Goal: Task Accomplishment & Management: Use online tool/utility

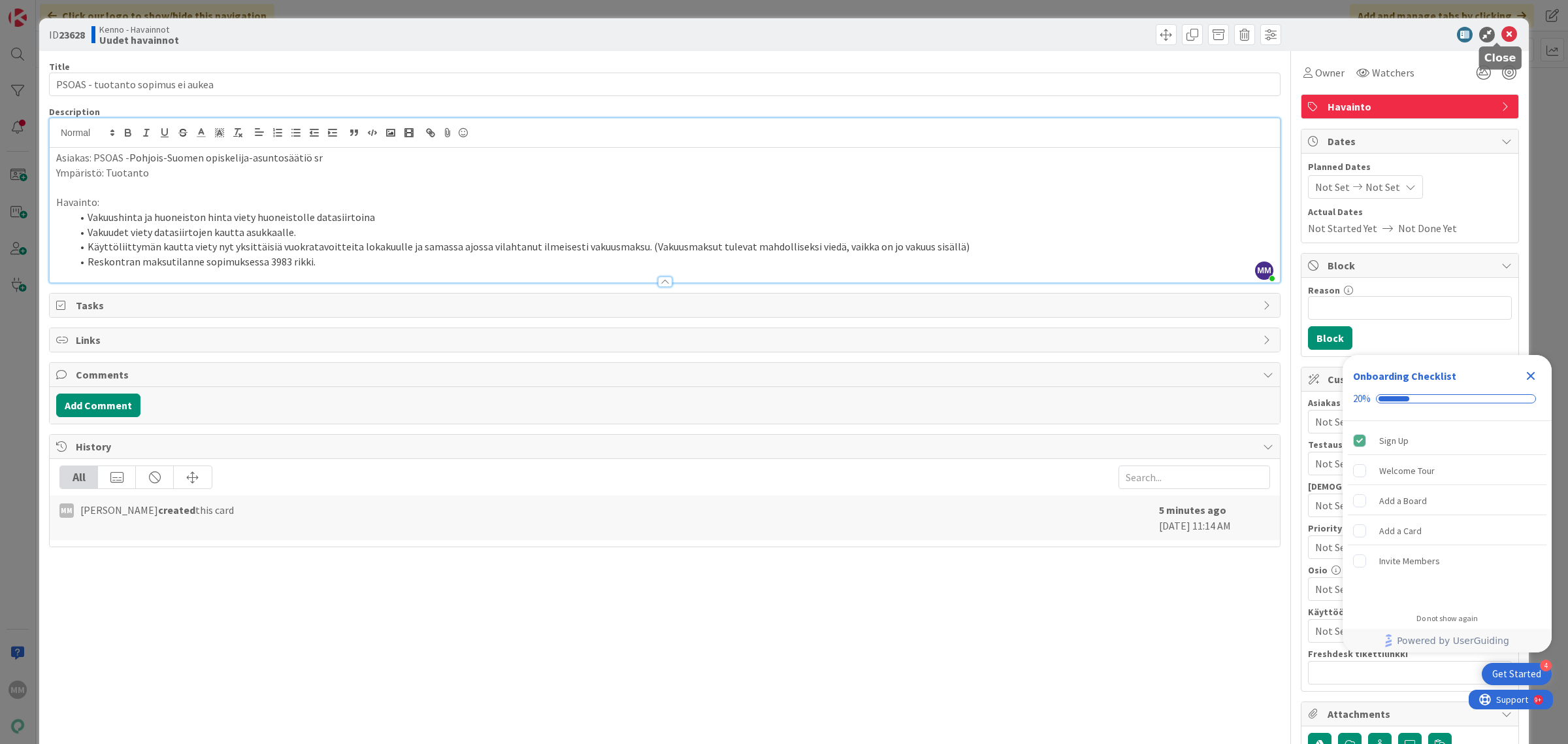
drag, startPoint x: 1501, startPoint y: 36, endPoint x: 1476, endPoint y: 35, distance: 25.0
click at [1502, 37] on icon at bounding box center [1510, 35] width 16 height 16
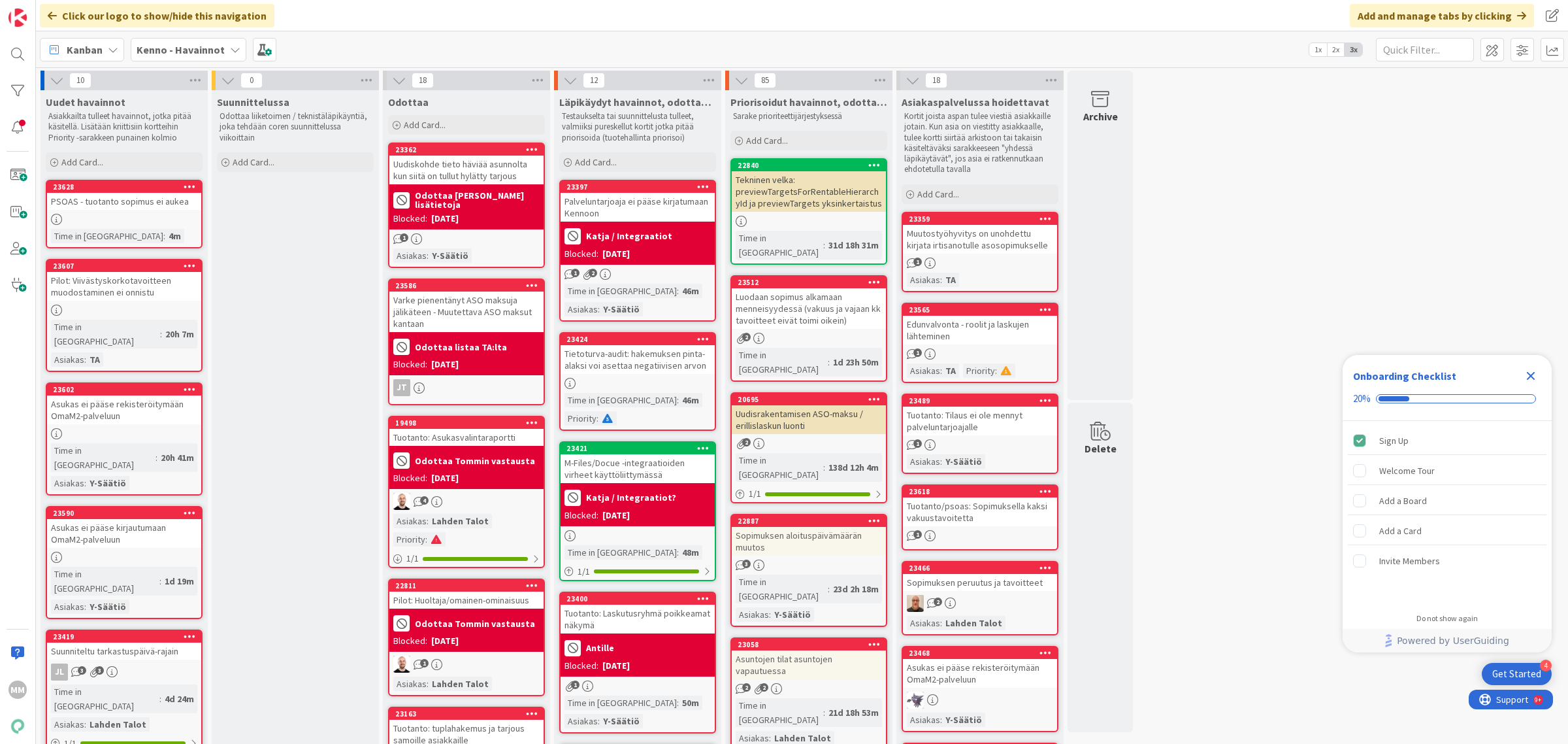
click at [207, 51] on b "Kenno - Havainnot" at bounding box center [181, 50] width 88 height 13
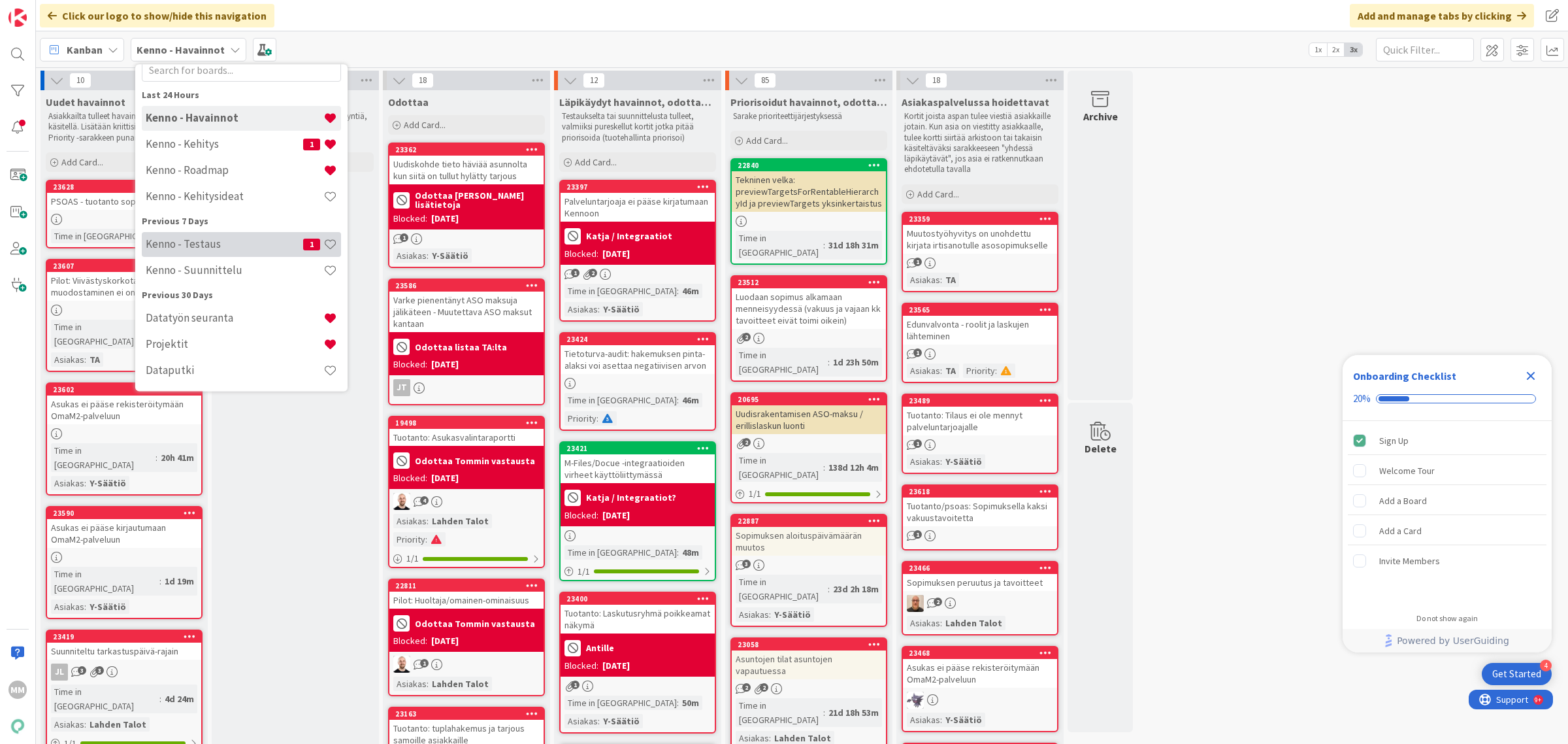
scroll to position [116, 0]
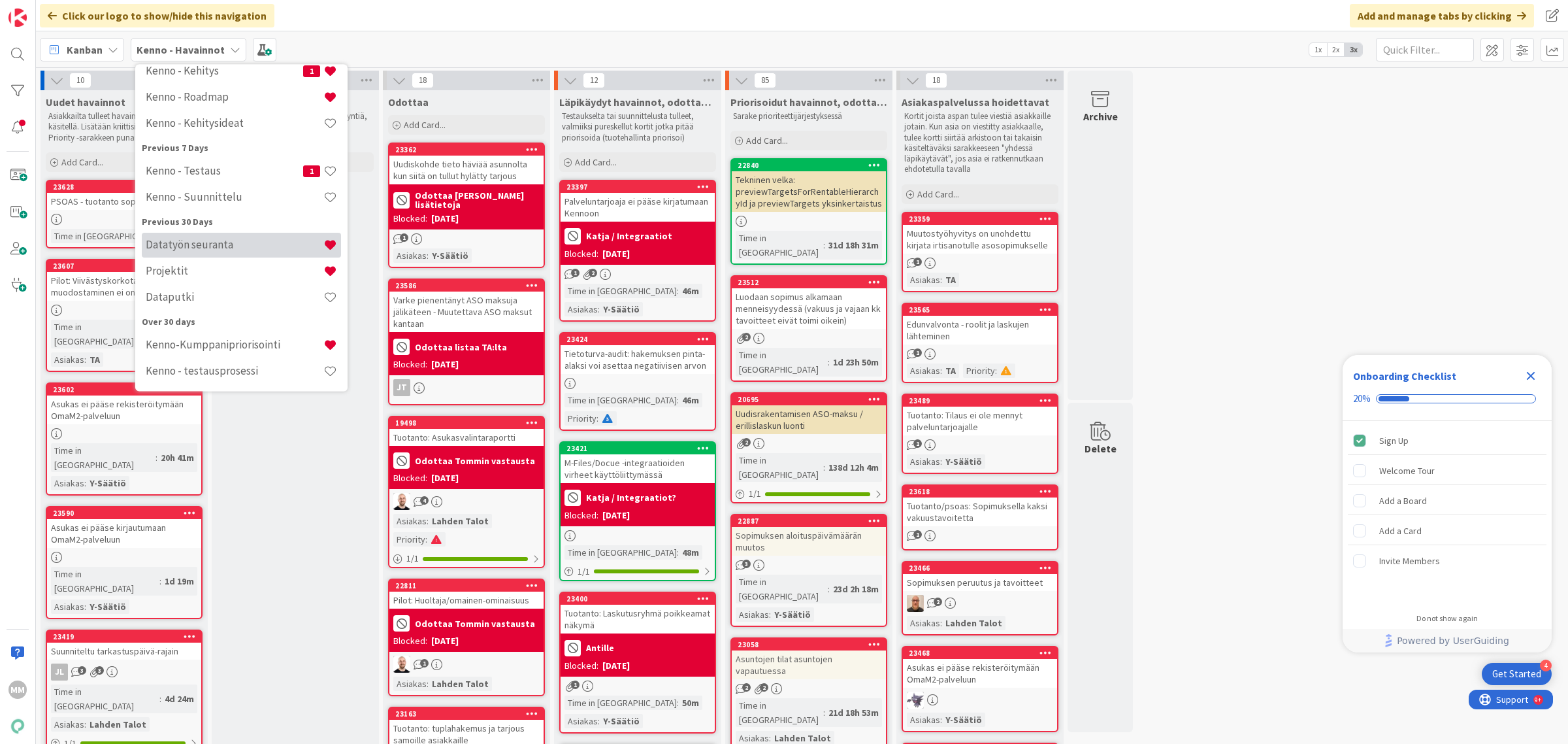
click at [235, 247] on h4 "Datatyön seuranta" at bounding box center [234, 245] width 178 height 13
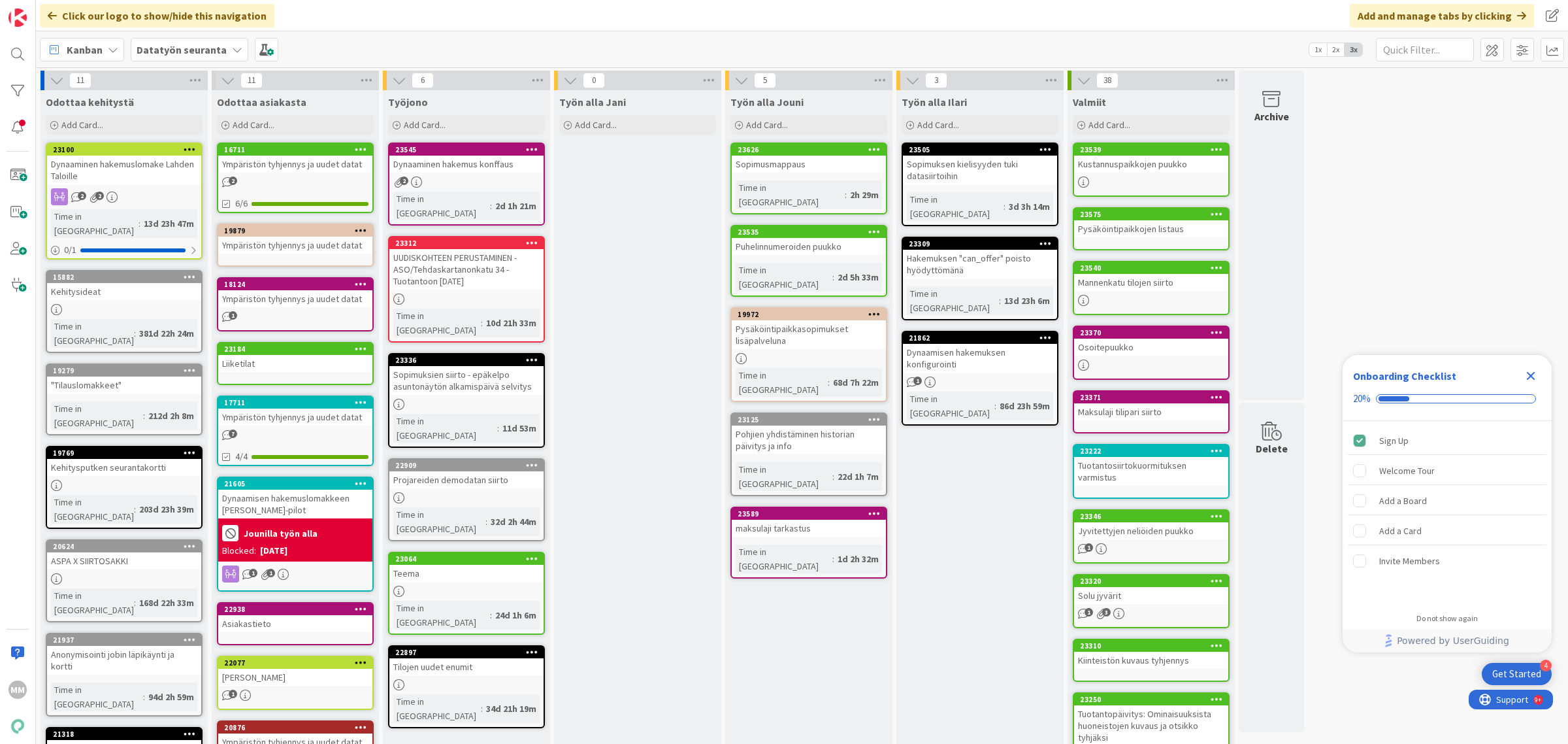
click at [506, 458] on div "22909 Projareiden demodatan siirto Time in Column : 32d 2h 44m" at bounding box center [466, 499] width 157 height 83
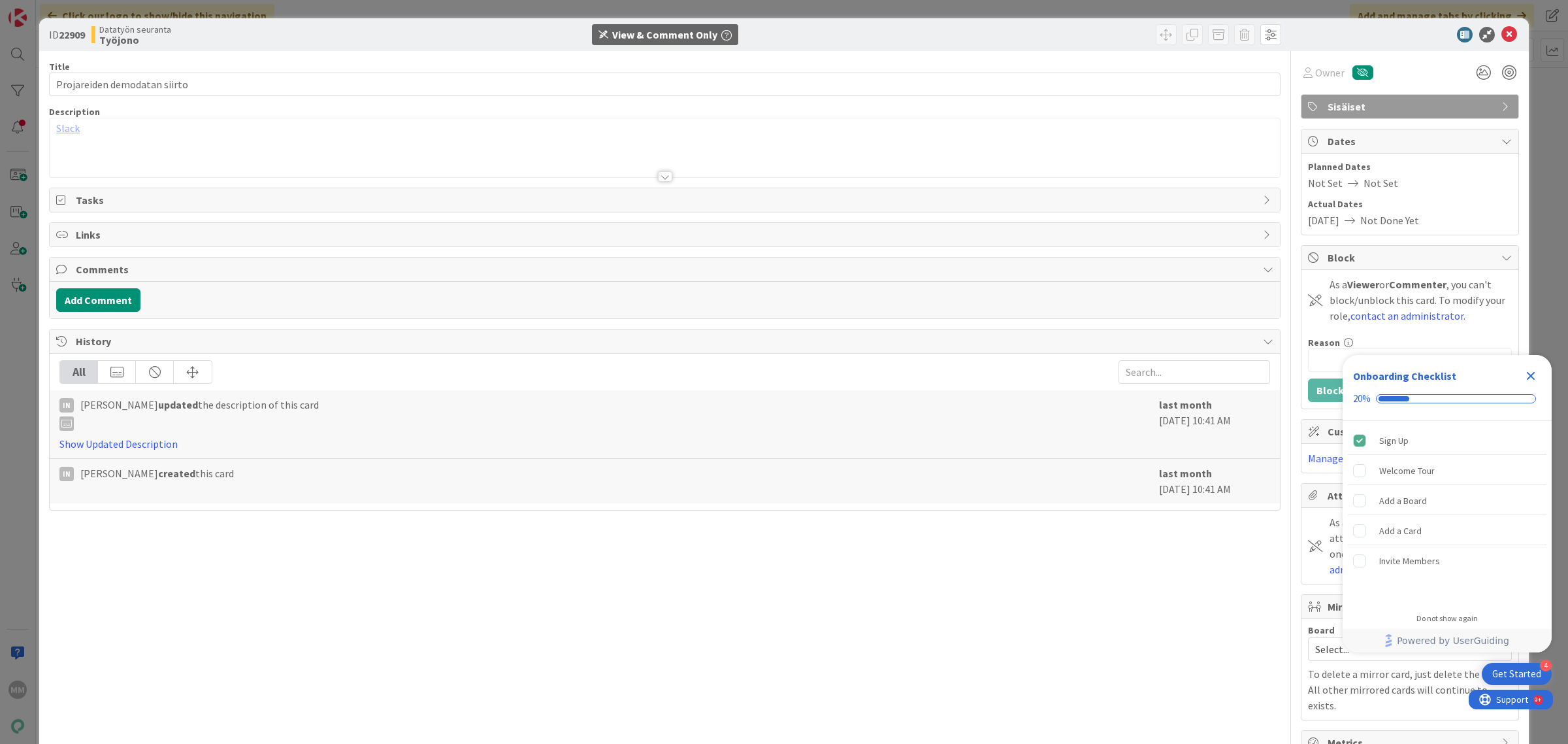
click at [1505, 31] on div at bounding box center [1403, 35] width 231 height 16
click at [1503, 31] on icon at bounding box center [1510, 35] width 16 height 16
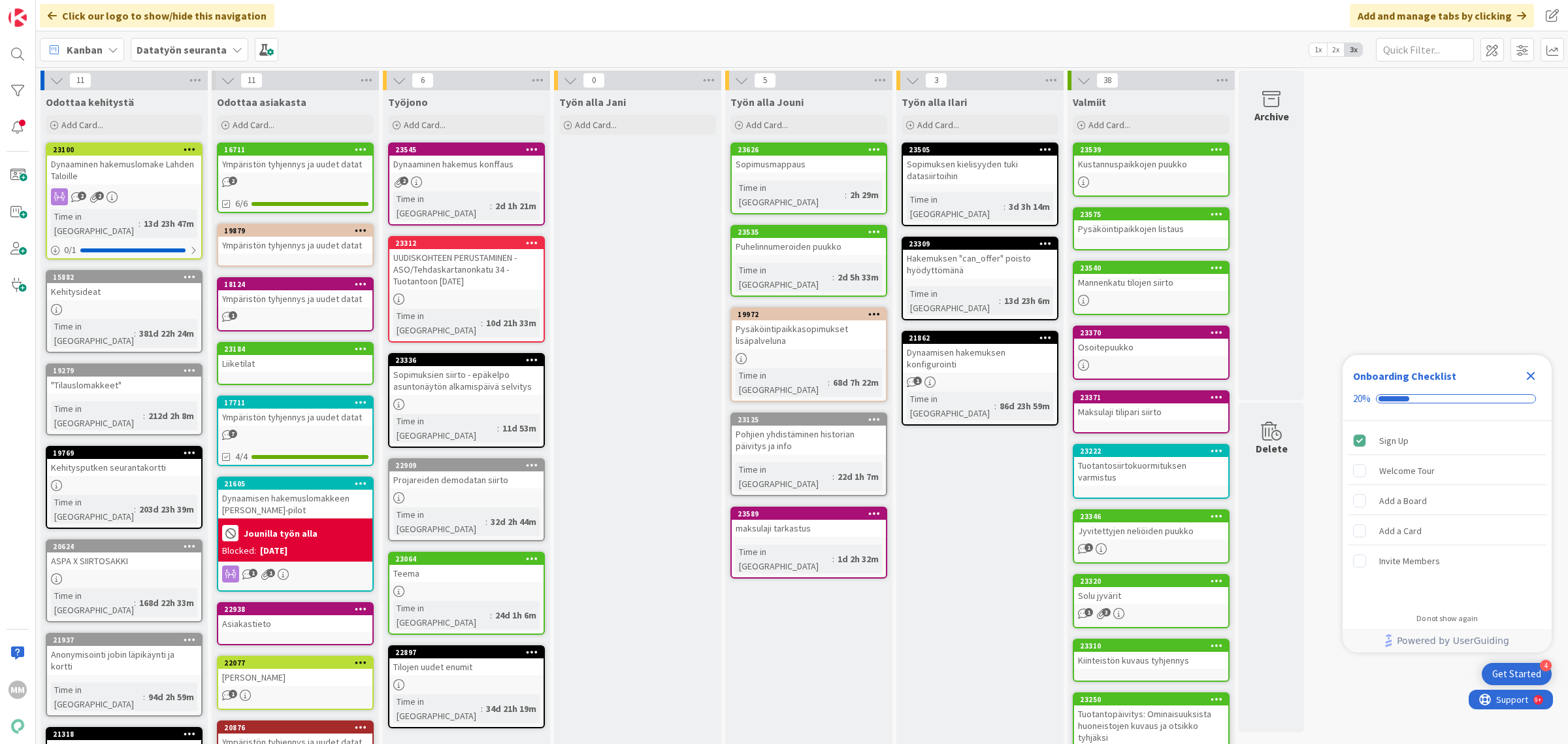
click at [508, 472] on div "Projareiden demodatan siirto" at bounding box center [467, 480] width 154 height 17
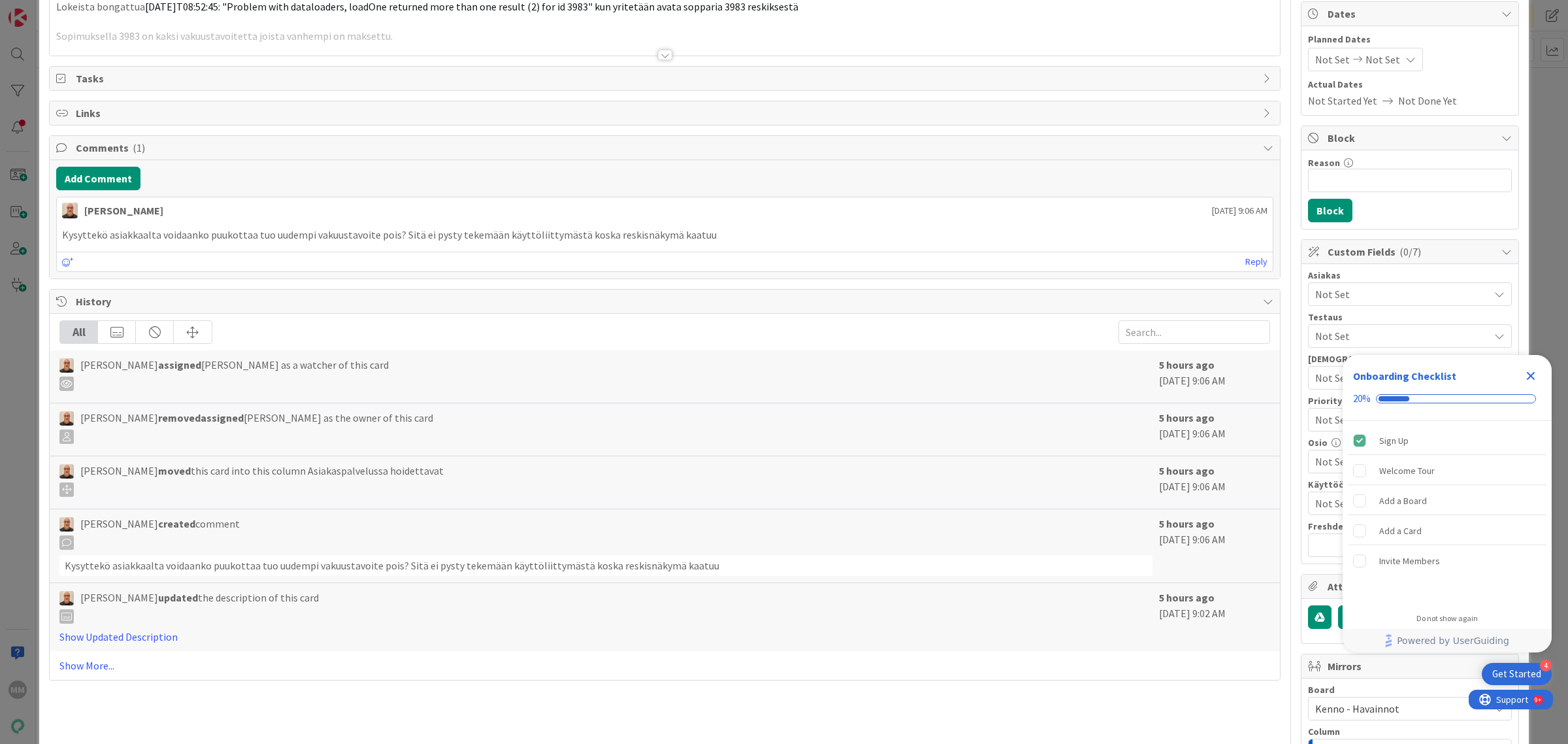
scroll to position [125, 0]
click at [1530, 377] on icon "Close Checklist" at bounding box center [1531, 376] width 9 height 9
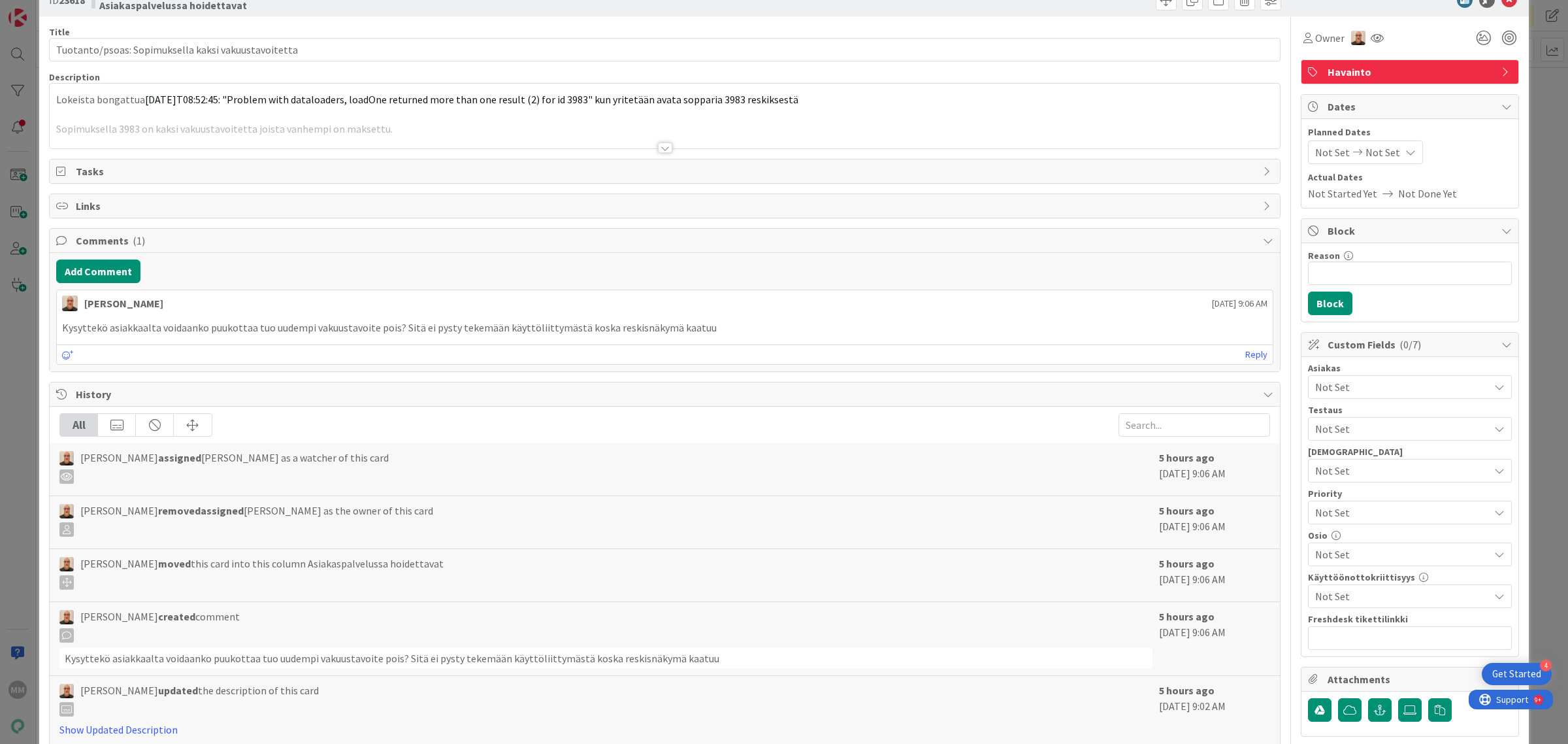
scroll to position [0, 0]
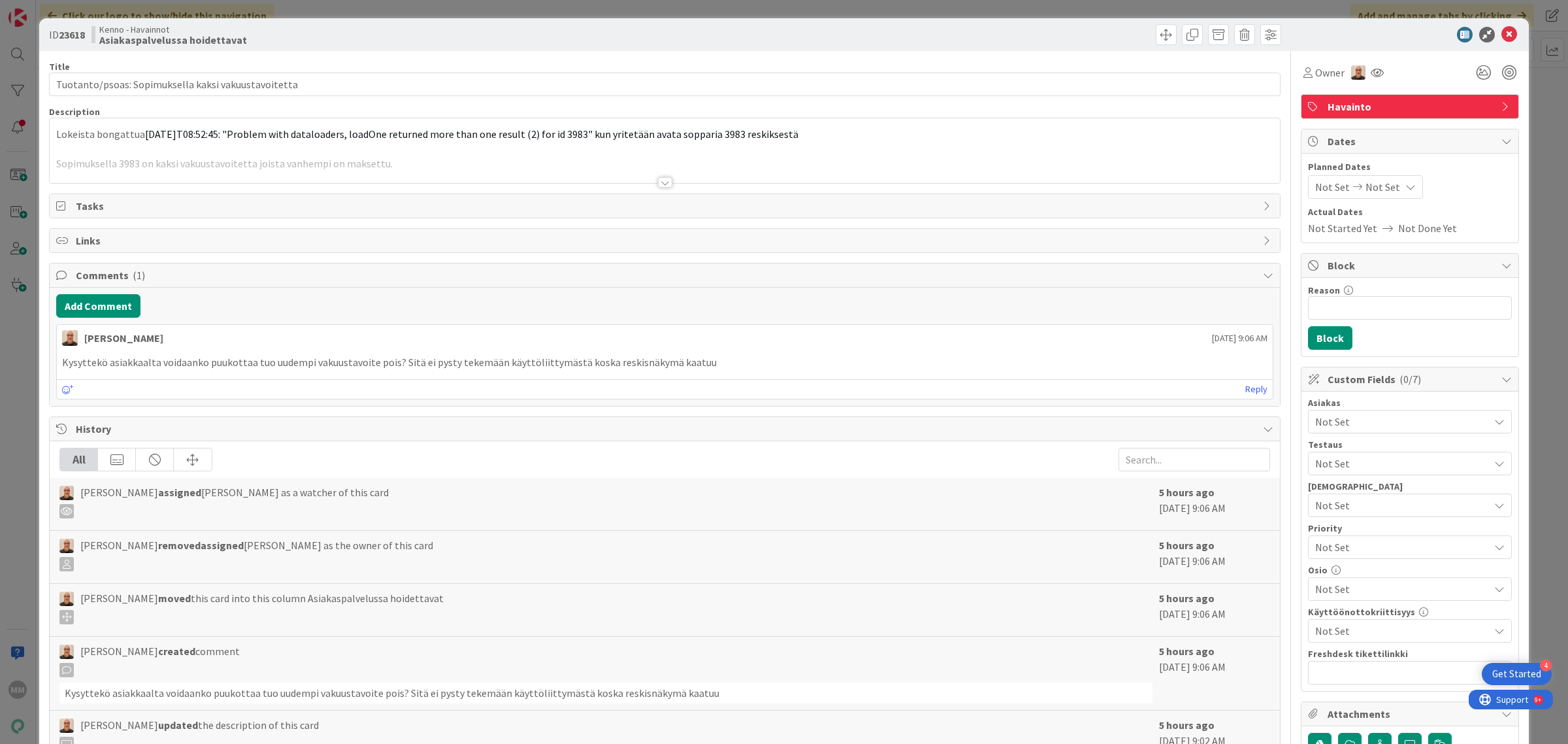
click at [658, 185] on div at bounding box center [665, 182] width 14 height 10
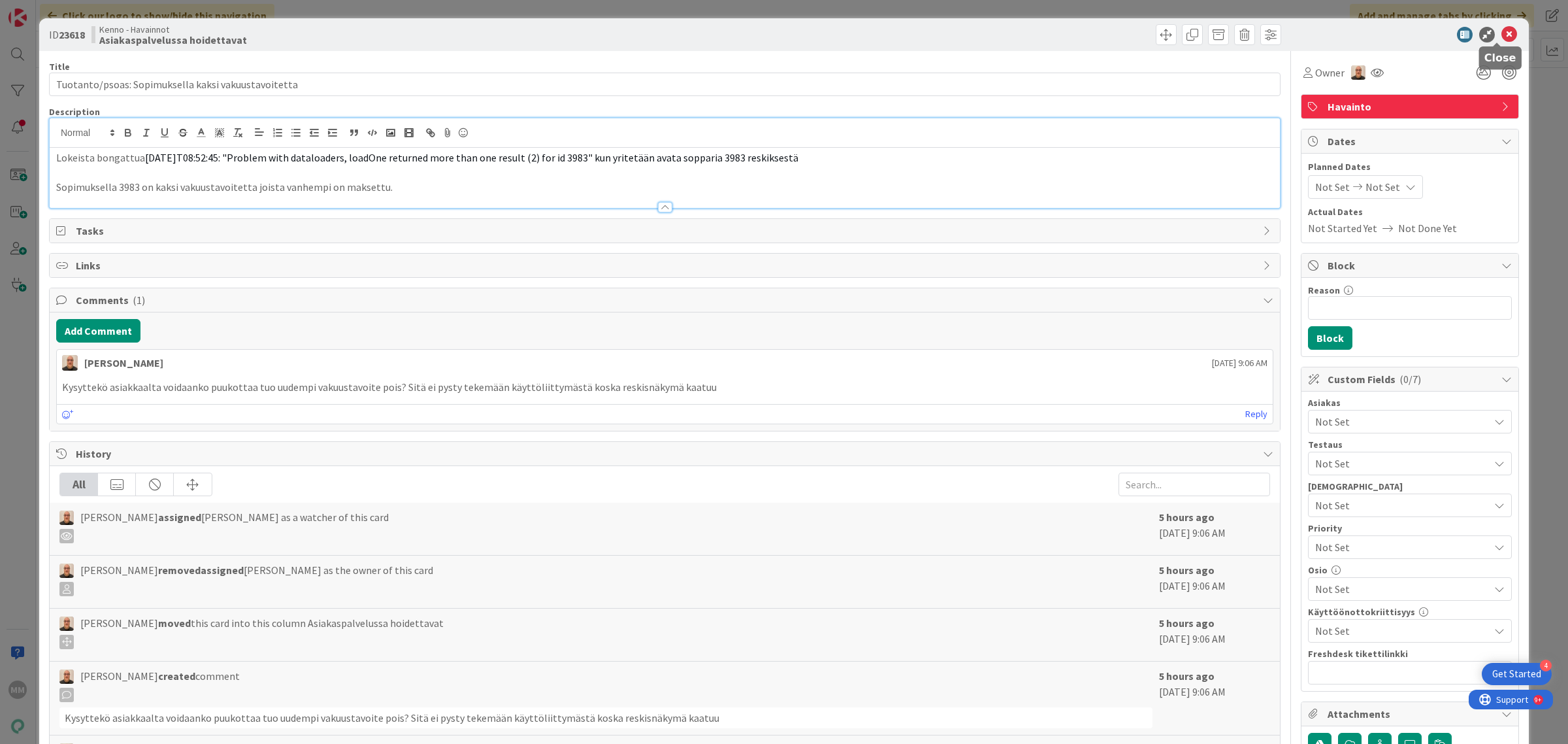
click at [1502, 37] on icon at bounding box center [1510, 35] width 16 height 16
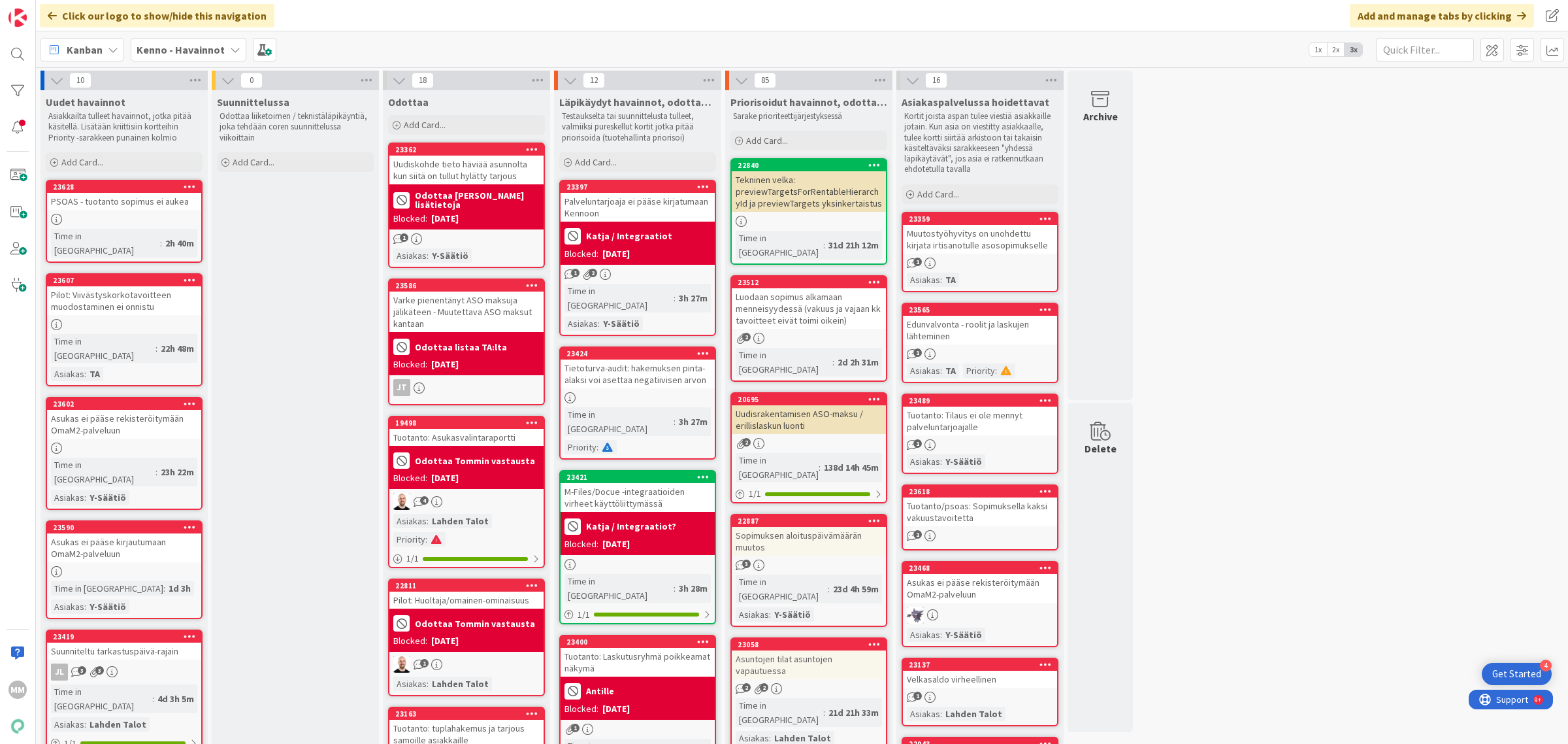
click at [184, 194] on div "PSOAS - tuotanto sopimus ei aukea" at bounding box center [125, 201] width 154 height 17
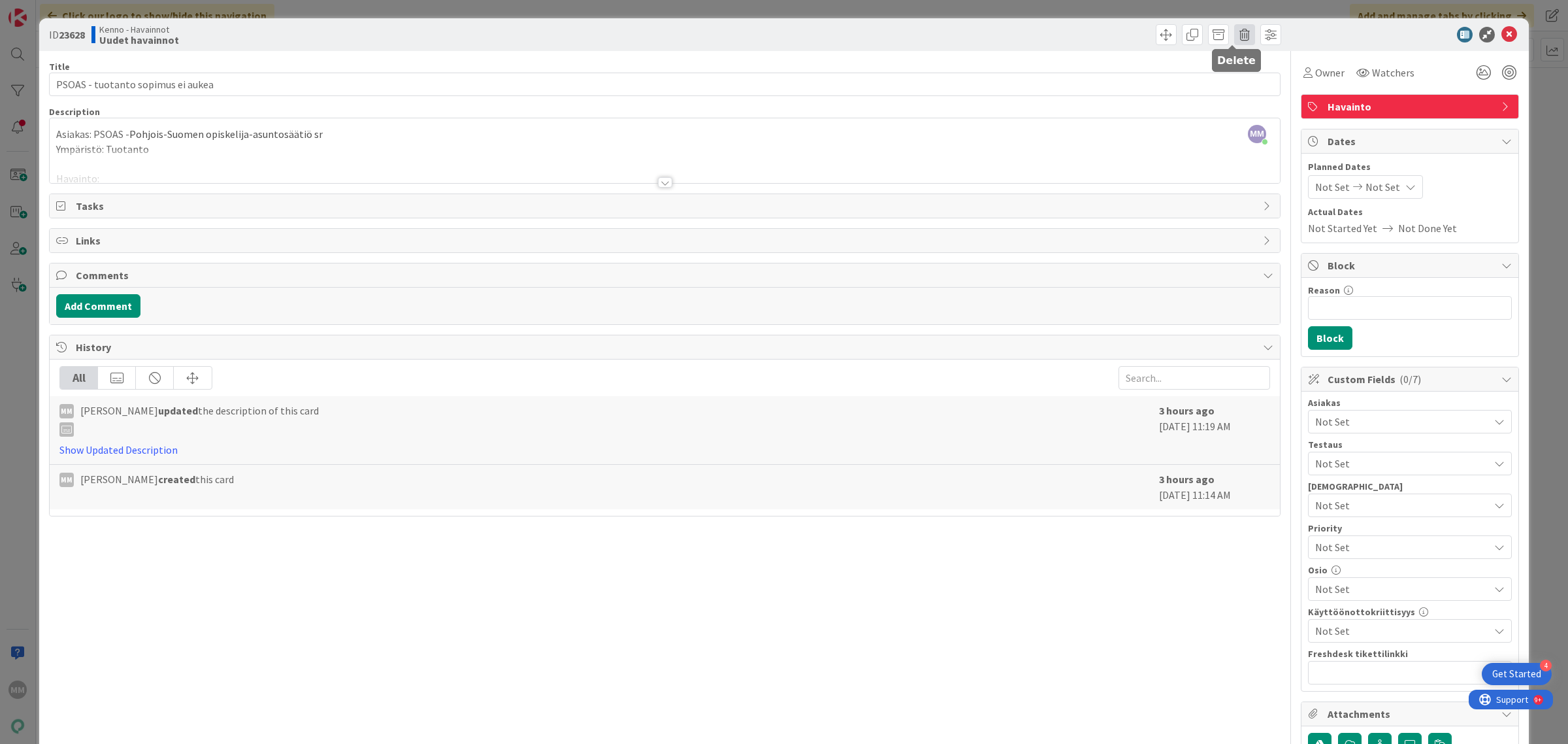
click at [1235, 37] on span at bounding box center [1245, 35] width 21 height 21
click at [1252, 90] on button "Delete" at bounding box center [1265, 96] width 49 height 23
